Goal: Task Accomplishment & Management: Manage account settings

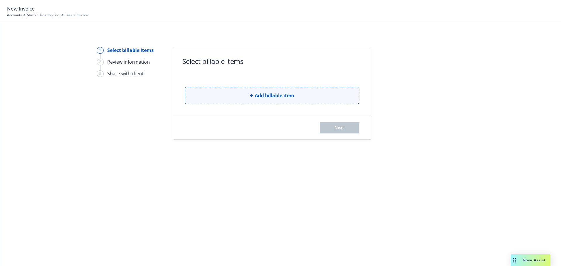
click at [247, 93] on button "Add billable item" at bounding box center [272, 95] width 175 height 17
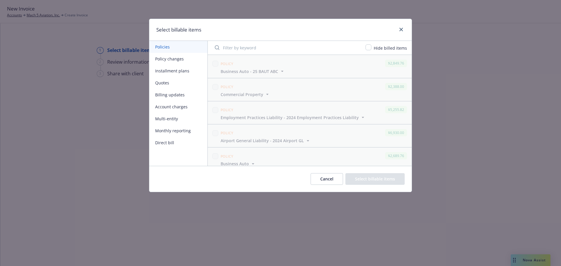
click at [174, 128] on button "Monthly reporting" at bounding box center [178, 131] width 58 height 12
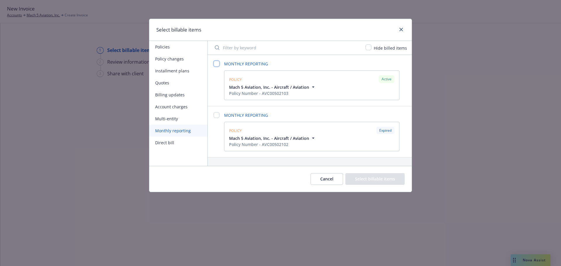
click at [217, 66] on input "checkbox" at bounding box center [217, 64] width 6 height 6
checkbox input "false"
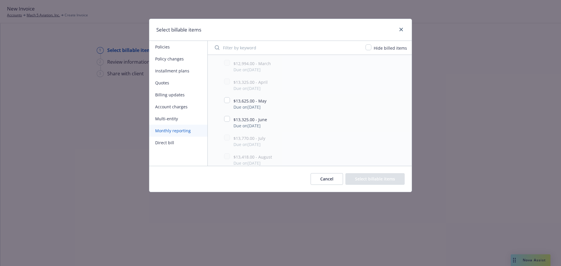
scroll to position [204, 0]
click at [225, 91] on input "checkbox" at bounding box center [227, 91] width 6 height 6
checkbox input "true"
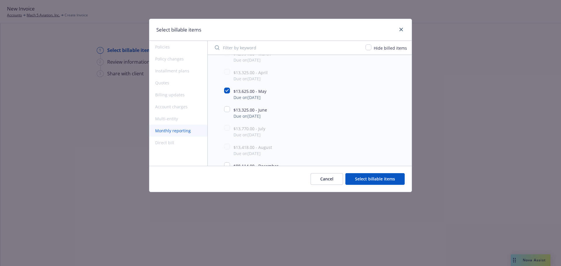
drag, startPoint x: 223, startPoint y: 110, endPoint x: 228, endPoint y: 116, distance: 7.4
click at [223, 110] on div "$13,325.00 - June Due on [DATE]" at bounding box center [310, 112] width 204 height 19
click at [366, 178] on button "Select billable items" at bounding box center [374, 179] width 59 height 12
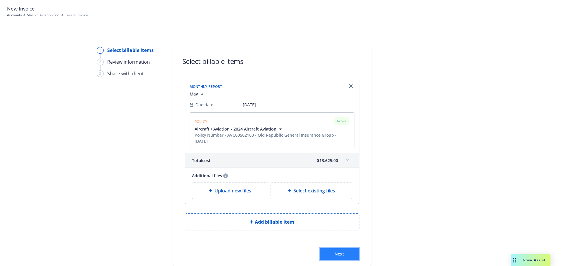
click at [332, 251] on button "Next" at bounding box center [340, 254] width 40 height 12
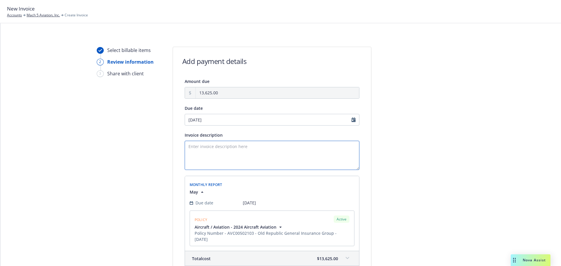
click at [191, 149] on textarea "Invoice description" at bounding box center [272, 155] width 175 height 29
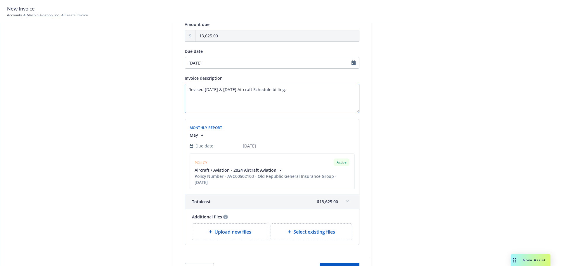
scroll to position [95, 0]
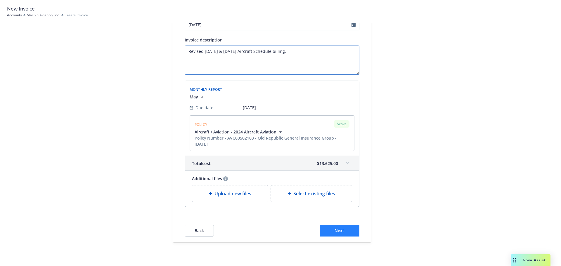
type textarea "Revised [DATE] & [DATE] Aircraft Schedule billing."
click at [339, 227] on button "Next" at bounding box center [340, 231] width 40 height 12
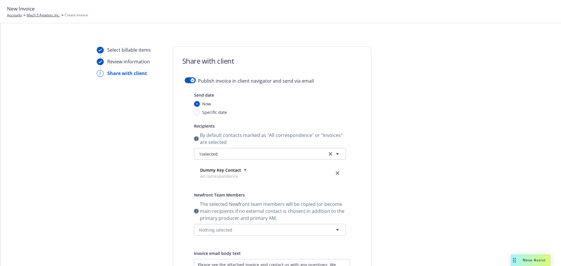
scroll to position [0, 0]
click at [185, 79] on button "button" at bounding box center [190, 81] width 11 height 6
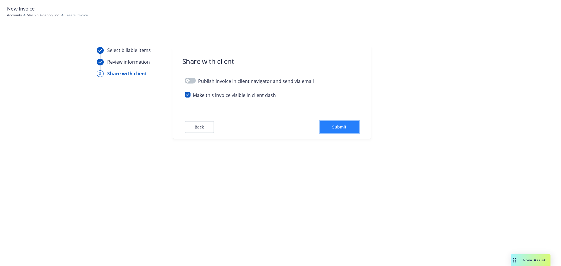
click at [342, 126] on span "Submit" at bounding box center [339, 127] width 14 height 6
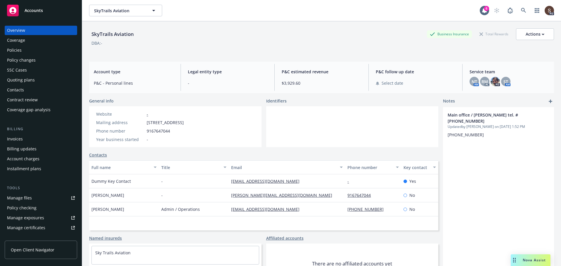
click at [521, 258] on div "Nova Assist" at bounding box center [534, 260] width 32 height 5
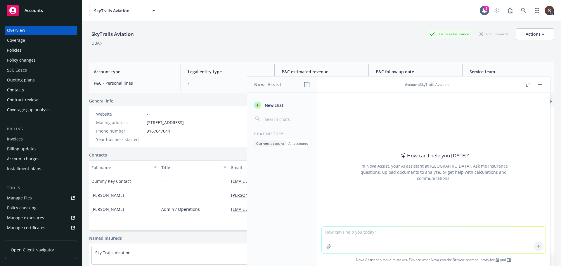
click at [539, 85] on button "button" at bounding box center [539, 84] width 7 height 7
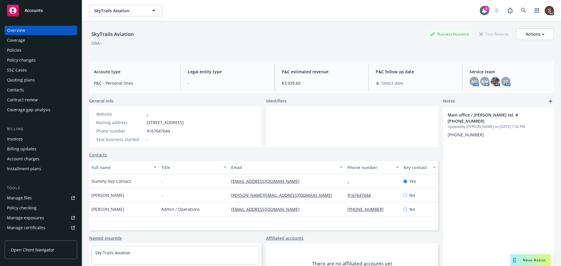
click at [14, 50] on div "Policies" at bounding box center [14, 50] width 15 height 9
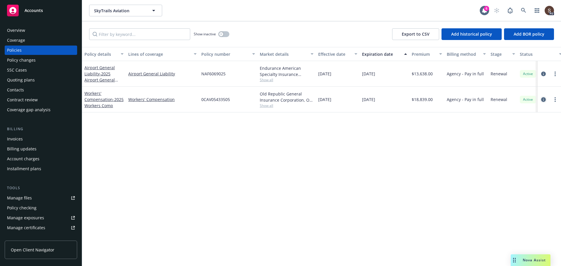
click at [544, 99] on icon "circleInformation" at bounding box center [543, 99] width 5 height 5
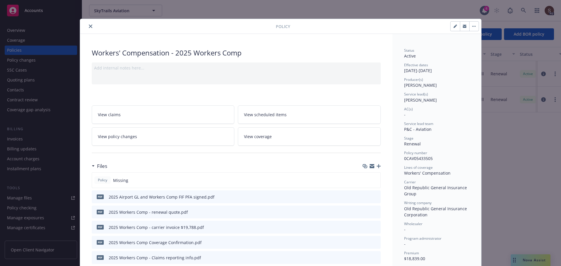
click at [377, 164] on icon "button" at bounding box center [379, 166] width 4 height 4
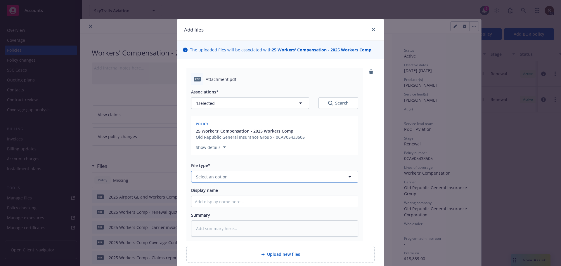
click at [208, 174] on span "Select an option" at bounding box center [212, 177] width 32 height 6
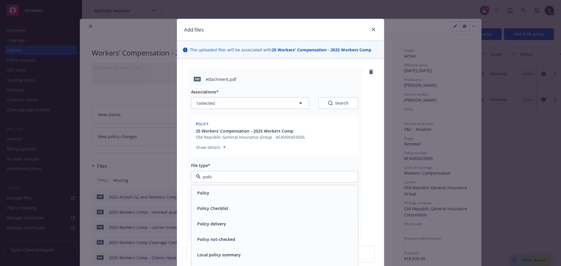
type input "policy"
click at [207, 190] on div "Policy" at bounding box center [202, 193] width 15 height 8
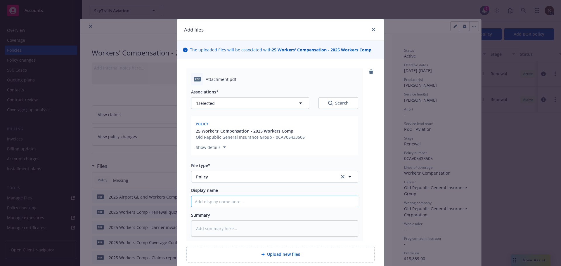
click at [209, 201] on input "Display name" at bounding box center [274, 201] width 166 height 11
type textarea "x"
type input "2"
type textarea "x"
type input "20"
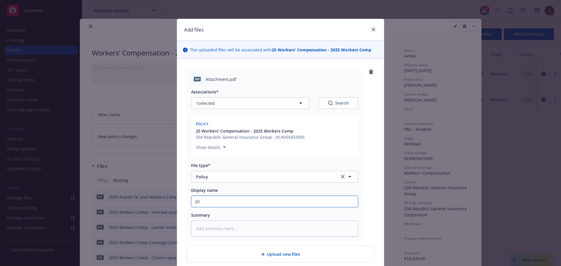
type textarea "x"
type input "202"
type textarea "x"
type input "2025"
type textarea "x"
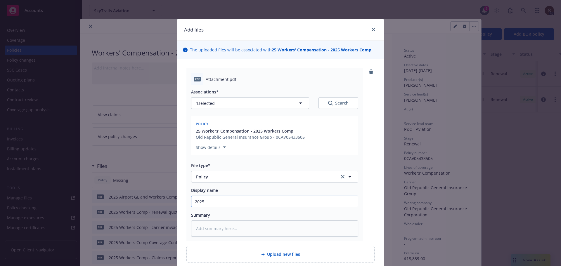
type input "2025"
type textarea "x"
type input "2025 W"
type textarea "x"
type input "2025 Wo"
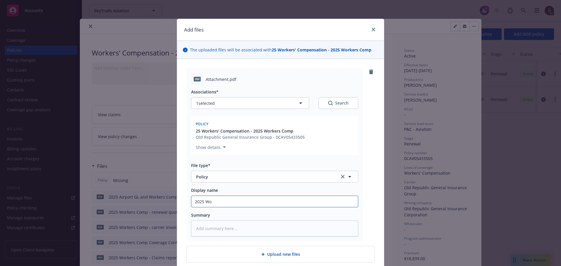
type textarea "x"
type input "2025 Wor"
type textarea "x"
type input "2025 Work"
type textarea "x"
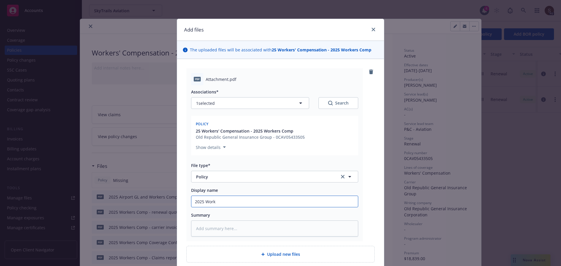
type input "2025 Worke"
type textarea "x"
type input "2025 Worker"
type textarea "x"
type input "2025 Workers"
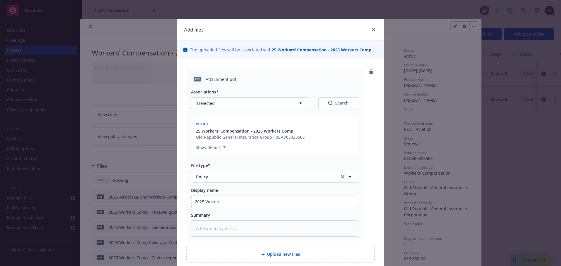
type textarea "x"
type input "2025 Workers"
type textarea "x"
type input "2025 Workers C"
type textarea "x"
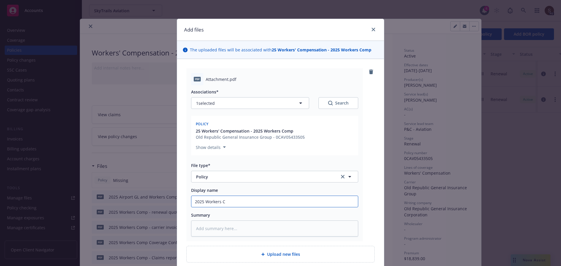
type input "2025 Workers Co"
type textarea "x"
type input "2025 Workers Com"
type textarea "x"
type input "2025 Workers Comp"
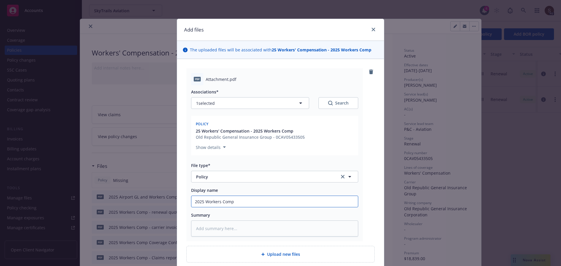
type textarea "x"
type input "2025 Workers Comp"
type textarea "x"
type input "2025 Workers Comp P"
type textarea "x"
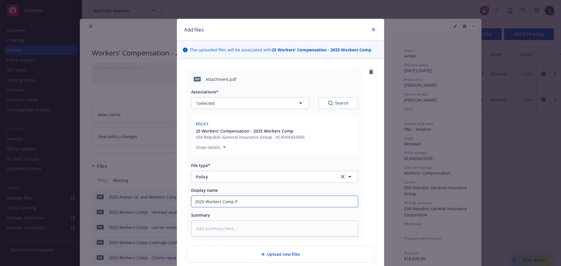
type input "2025 Workers Comp Po"
type textarea "x"
type input "2025 Workers Comp Pol"
type textarea "x"
type input "2025 Workers Comp Poli"
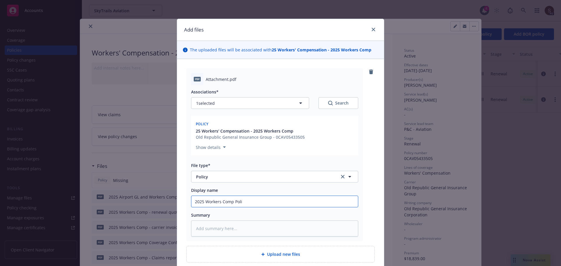
type textarea "x"
type input "2025 Workers Comp Polic"
type textarea "x"
type input "2025 Workers Comp Policy"
type textarea "x"
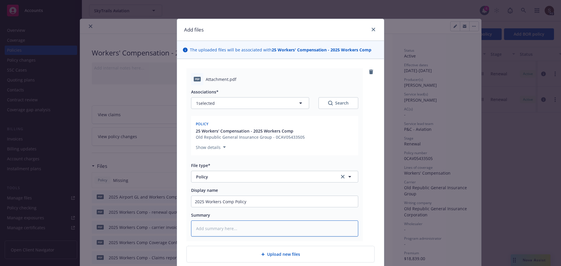
type textarea "2"
type textarea "x"
type textarea "25"
type textarea "x"
type textarea "25"
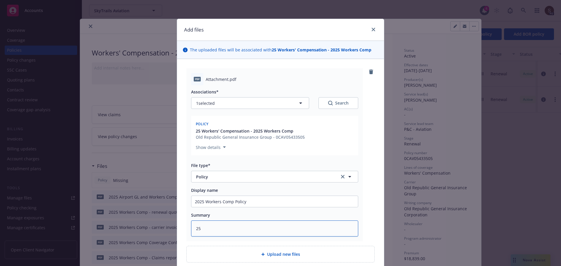
type textarea "x"
type textarea "25 W"
type textarea "x"
type textarea "25 WC"
type textarea "x"
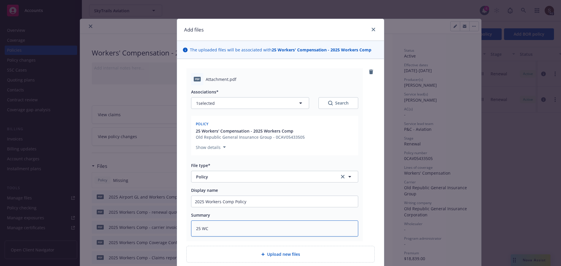
type textarea "25 WC"
type textarea "x"
type textarea "25 WC O"
type textarea "x"
type textarea "25 WC OR"
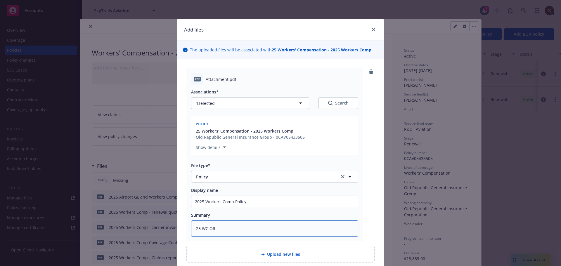
type textarea "x"
type textarea "25 WC ORA"
type textarea "x"
type textarea "25 WC ORA"
type textarea "x"
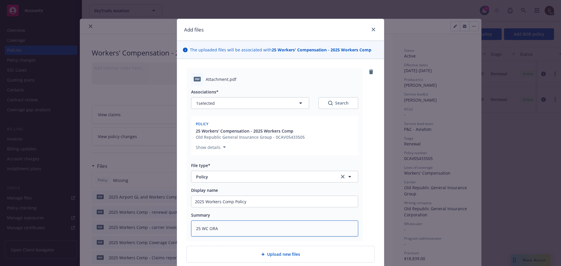
type textarea "25 WC ORA p"
type textarea "x"
type textarea "25 WC ORA po"
type textarea "x"
type textarea "25 WC ORA pol"
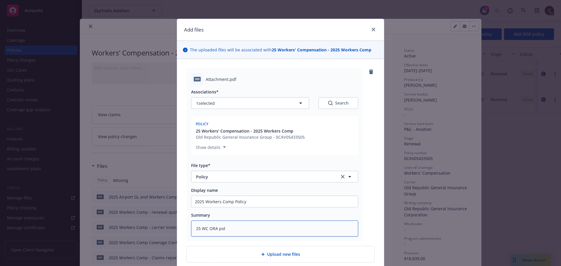
type textarea "x"
type textarea "25 WC ORA poli"
type textarea "x"
type textarea "25 WC ORA polic"
type textarea "x"
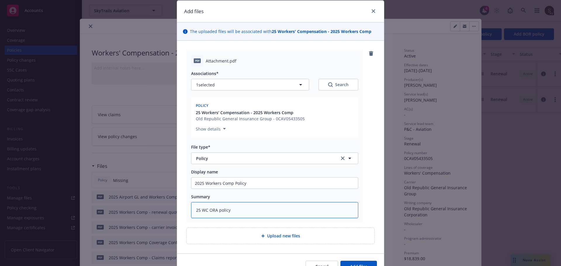
scroll to position [51, 0]
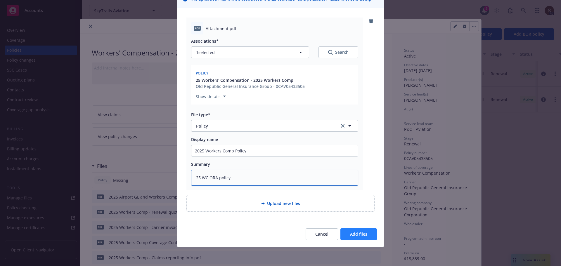
type textarea "25 WC ORA policy"
click at [363, 233] on span "Add files" at bounding box center [358, 234] width 17 height 6
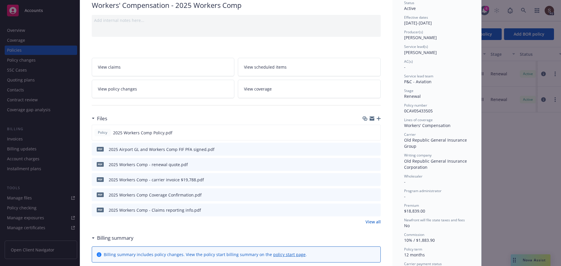
scroll to position [58, 0]
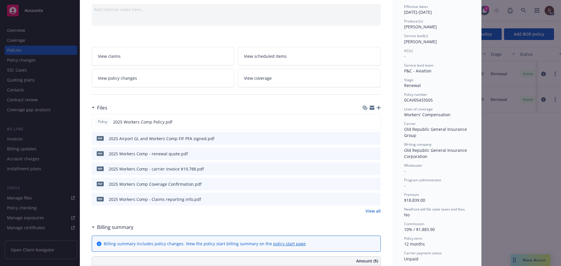
click at [377, 107] on icon "button" at bounding box center [379, 108] width 4 height 4
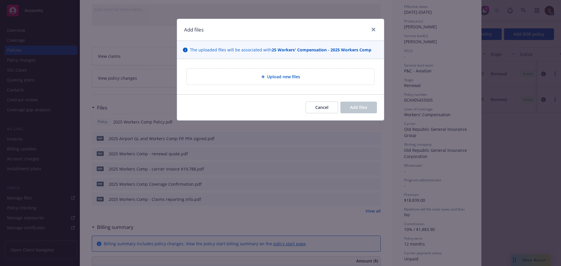
type textarea "x"
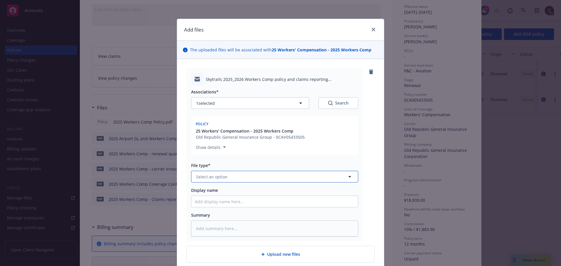
click at [209, 175] on span "Select an option" at bounding box center [212, 177] width 32 height 6
type input "email"
click at [206, 190] on div "Email" at bounding box center [202, 193] width 14 height 8
click at [203, 205] on input "Display name" at bounding box center [274, 201] width 166 height 11
type textarea "x"
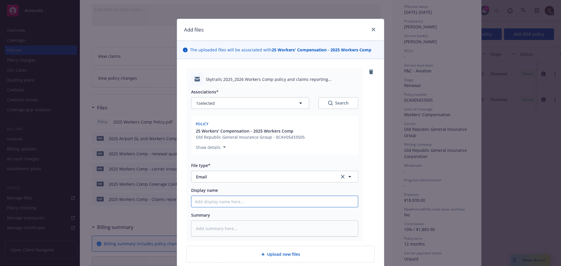
type input "2"
type textarea "x"
type input "20"
type textarea "x"
type input "202"
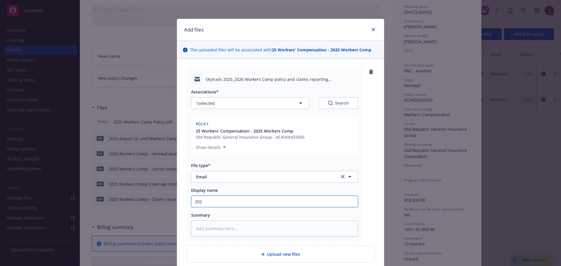
type textarea "x"
type input "2025"
type textarea "x"
type input "2025"
type textarea "x"
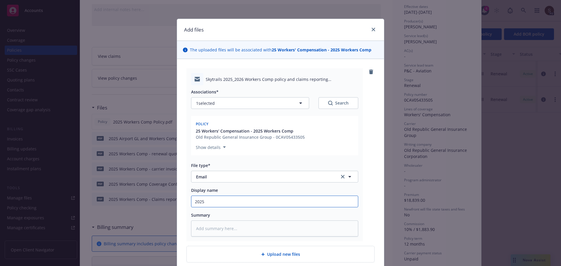
type input "2025 W"
type textarea "x"
type input "2025 Wo"
type textarea "x"
type input "2025 Wor"
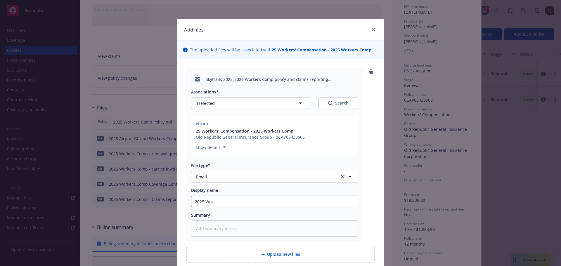
type textarea "x"
type input "2025 Work"
type textarea "x"
type input "2025 Worke"
type textarea "x"
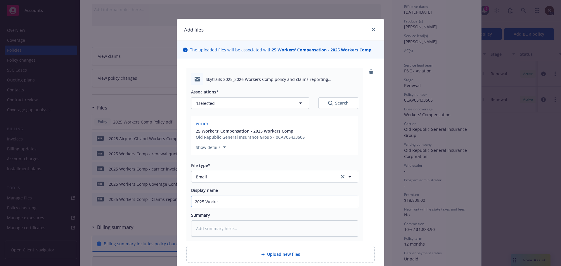
type input "2025 Worker"
type textarea "x"
type input "2025 Workers"
type textarea "x"
type input "2025 Workers"
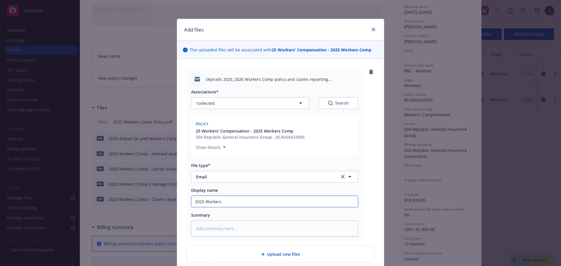
type textarea "x"
type input "2025 Workers C"
type textarea "x"
type input "2025 Workers CO"
type textarea "x"
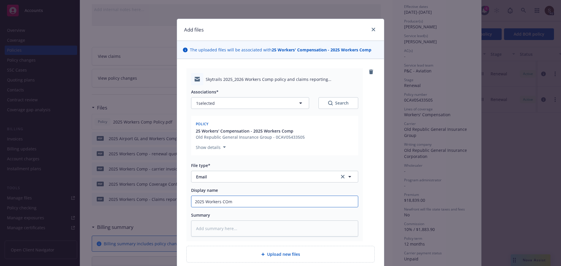
type input "2025 Workers COmp"
type textarea "x"
type input "2025 Workers COmp"
type textarea "x"
type input "2025 Workers COmp -"
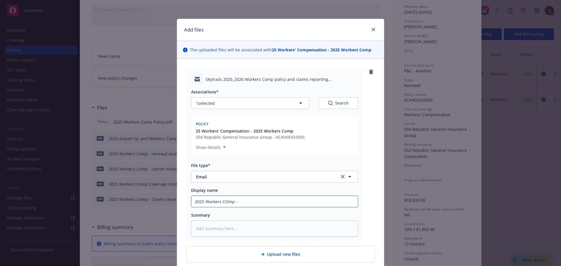
type textarea "x"
type input "2025 Workers COmp -"
type textarea "x"
type input "2025 Workers COmp - p"
type textarea "x"
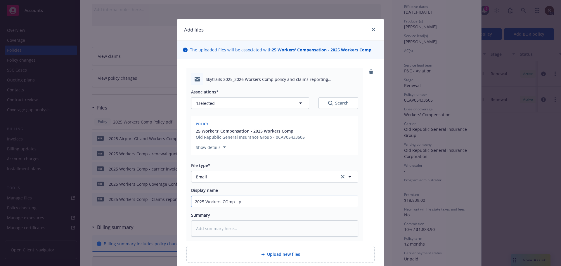
type input "2025 Workers COmp - po"
type textarea "x"
type input "2025 Workers COmp - poli"
type textarea "x"
type input "2025 Workers COmp - polic"
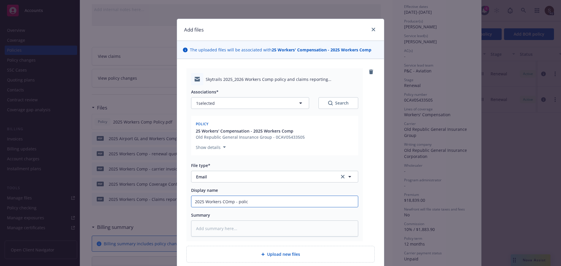
type textarea "x"
type input "2025 Workers COmp - policy"
type textarea "x"
type input "2025 Workers COmp - policy"
type textarea "x"
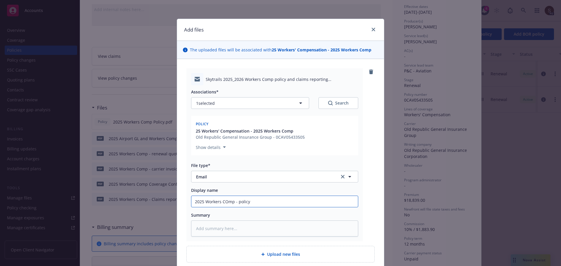
type input "2025 Workers COmp - policy &"
type textarea "x"
type input "2025 Workers COmp - policy &"
type textarea "x"
type input "2025 Workers COmp - policy & c"
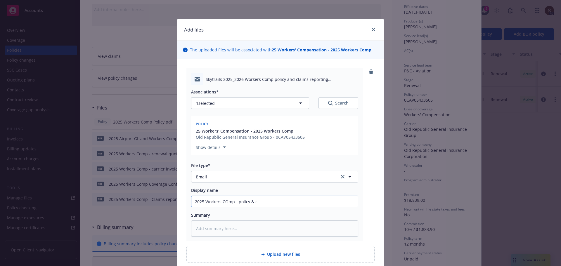
type textarea "x"
type input "2025 Workers COmp - policy & cl"
type textarea "x"
type input "2025 Workers COmp - policy & cla"
type textarea "x"
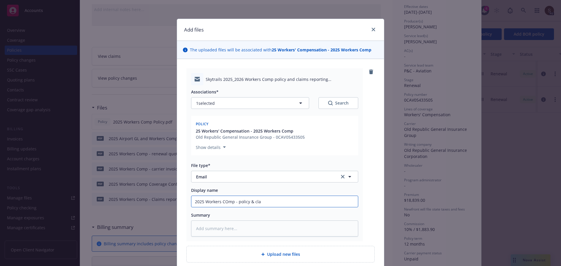
type input "2025 Workers COmp - policy & clai"
type textarea "x"
type input "2025 Workers COmp - policy & claim"
type textarea "x"
type input "2025 Workers COmp - policy & claims"
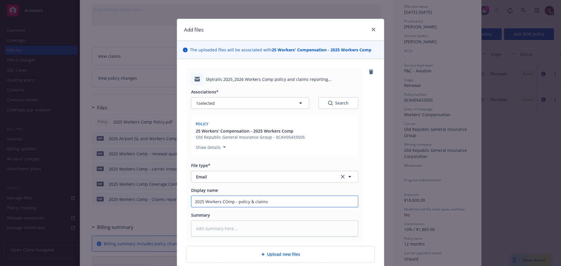
type textarea "x"
type input "2025 Workers COmp - policy & claims"
type textarea "x"
type input "2025 Workers COmp - policy & claims i"
type textarea "x"
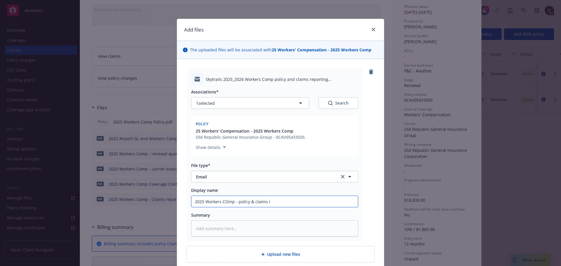
type input "2025 Workers COmp - policy & claims in"
type textarea "x"
type input "2025 Workers COmp - policy & claims inf"
type textarea "x"
type input "2025 Workers COmp - policy & claims info"
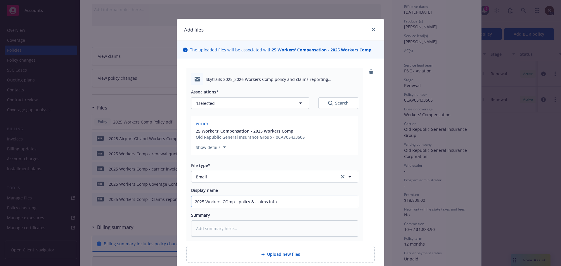
type textarea "x"
type input "2025 Workers COmp - policy & claims info"
type textarea "x"
type input "2025 Workers COmp - policy & claims info t"
type textarea "x"
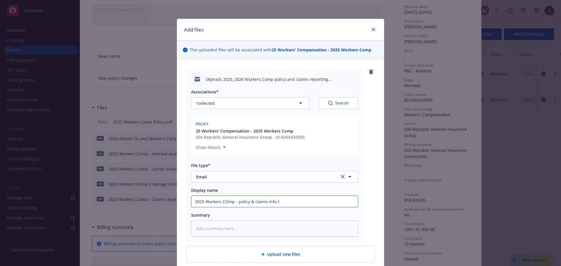
type input "2025 Workers COmp - policy & claims info to"
type textarea "x"
type input "2025 Workers COmp - policy & claims info to"
type textarea "x"
type input "2025 Workers COmp - policy & claims info to i"
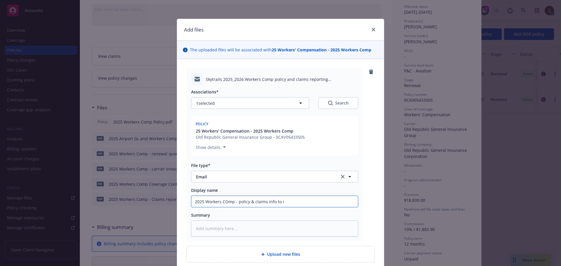
type textarea "x"
type input "2025 Workers COmp - policy & claims info to in"
type textarea "x"
type input "2025 Workers COmp - policy & claims info to ins"
type textarea "x"
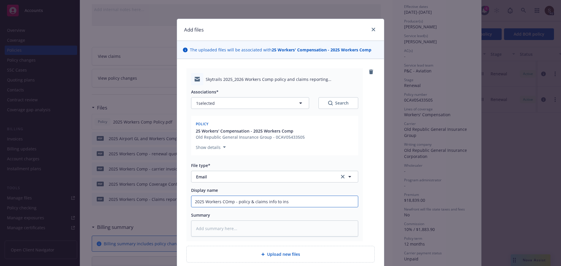
type input "2025 Workers COmp - policy & claims info to insu"
type textarea "x"
type input "2025 Workers COmp - policy & claims info to insur"
type textarea "x"
type input "2025 Workers COmp - policy & claims info to insure"
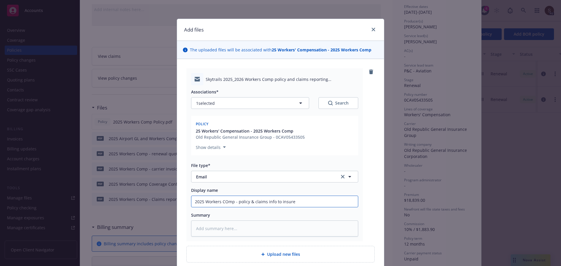
type textarea "x"
type input "2025 Workers COmp - policy & claims info to insured"
click at [224, 202] on input "2025 Workers COmp - policy & claims info to insured" at bounding box center [274, 201] width 166 height 11
type textarea "x"
type input "2025 Workers Cmp - policy & claims info to insured"
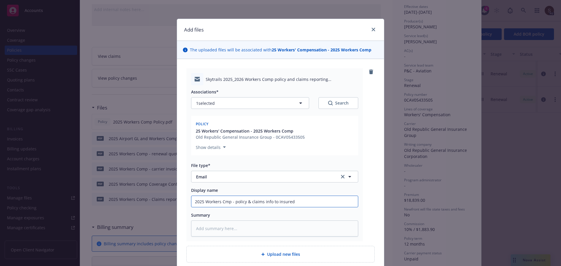
type textarea "x"
drag, startPoint x: 235, startPoint y: 201, endPoint x: 325, endPoint y: 208, distance: 90.0
click at [325, 208] on div "Associations* 1 selected Search Policy 25 Workers' Compensation - 2025 Workers …" at bounding box center [274, 160] width 167 height 151
type input "2025 Workers Comp - policy & claims info to insured"
click at [203, 229] on textarea at bounding box center [274, 229] width 167 height 16
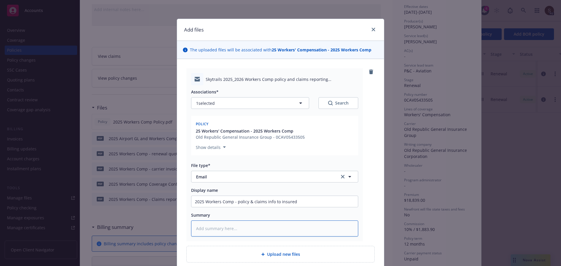
type textarea "x"
type textarea "2"
type textarea "x"
type textarea "25"
type textarea "x"
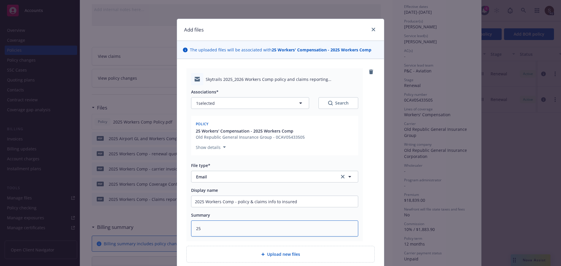
type textarea "25"
type textarea "x"
type textarea "25 W"
type textarea "x"
type textarea "25 WC"
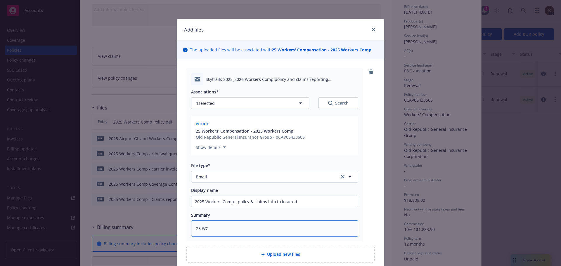
type textarea "x"
type textarea "25 WC"
type textarea "x"
type textarea "25 WC O"
type textarea "x"
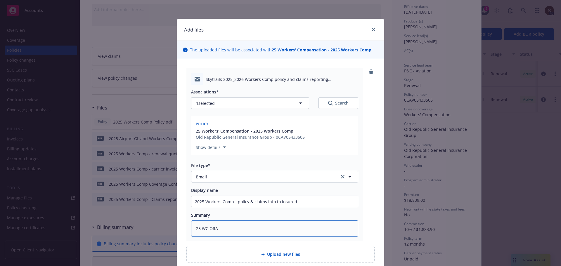
paste textarea "policy & claims info to insured"
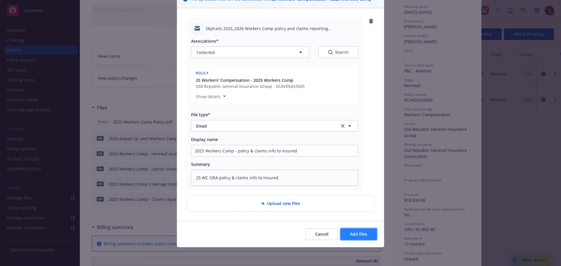
click at [362, 236] on span "Add files" at bounding box center [358, 234] width 17 height 6
